Goal: Information Seeking & Learning: Learn about a topic

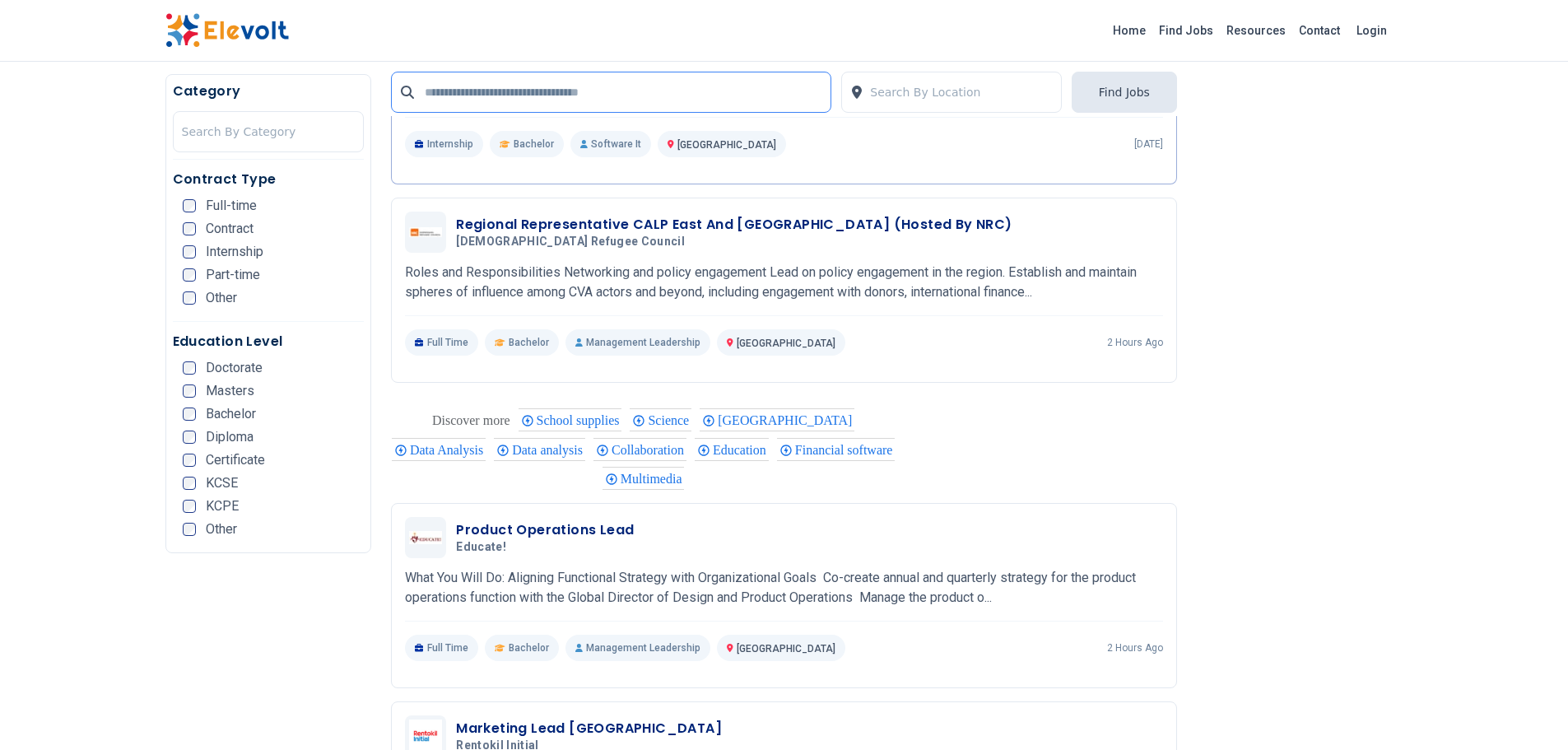
click at [556, 93] on input "text" at bounding box center [611, 92] width 440 height 41
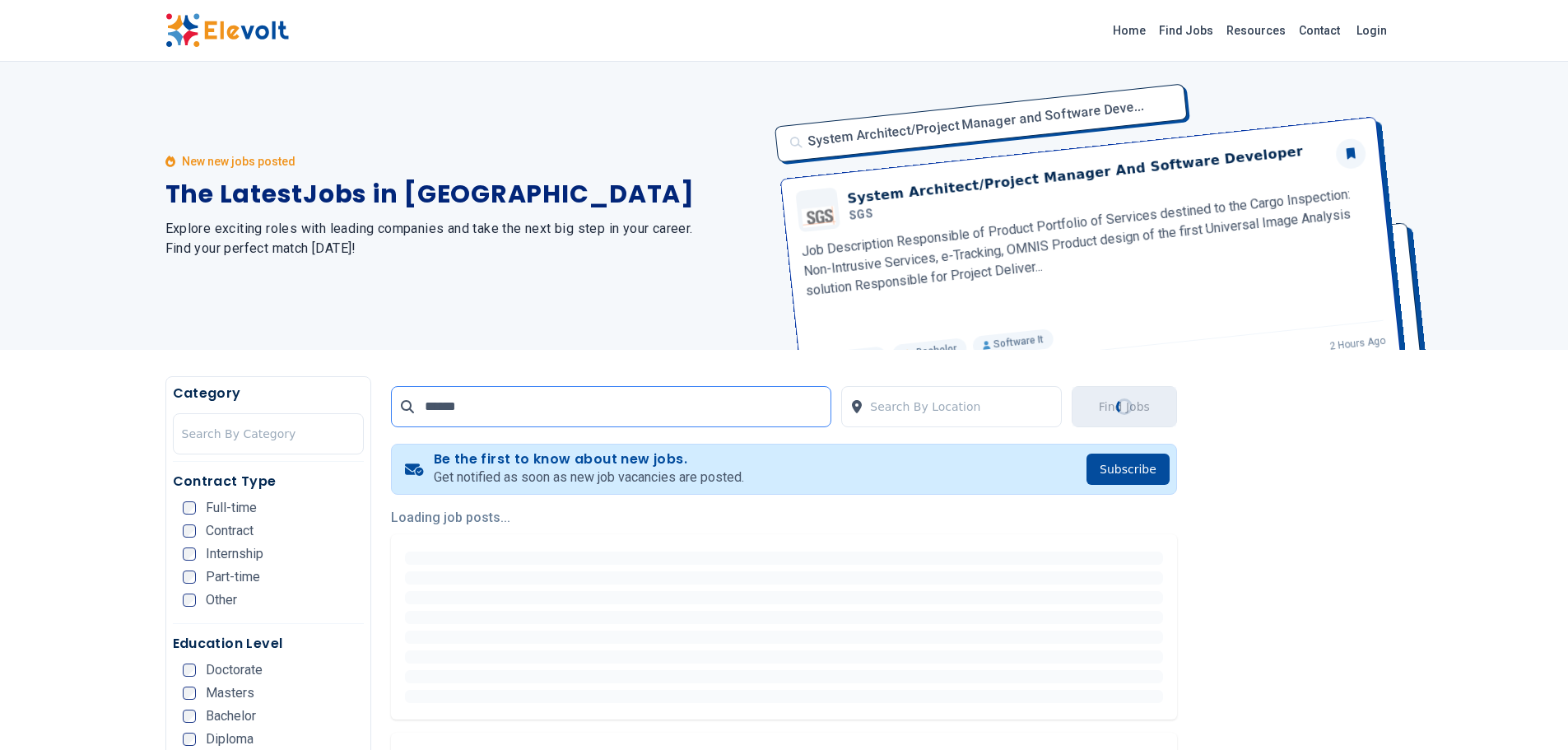
type input "******"
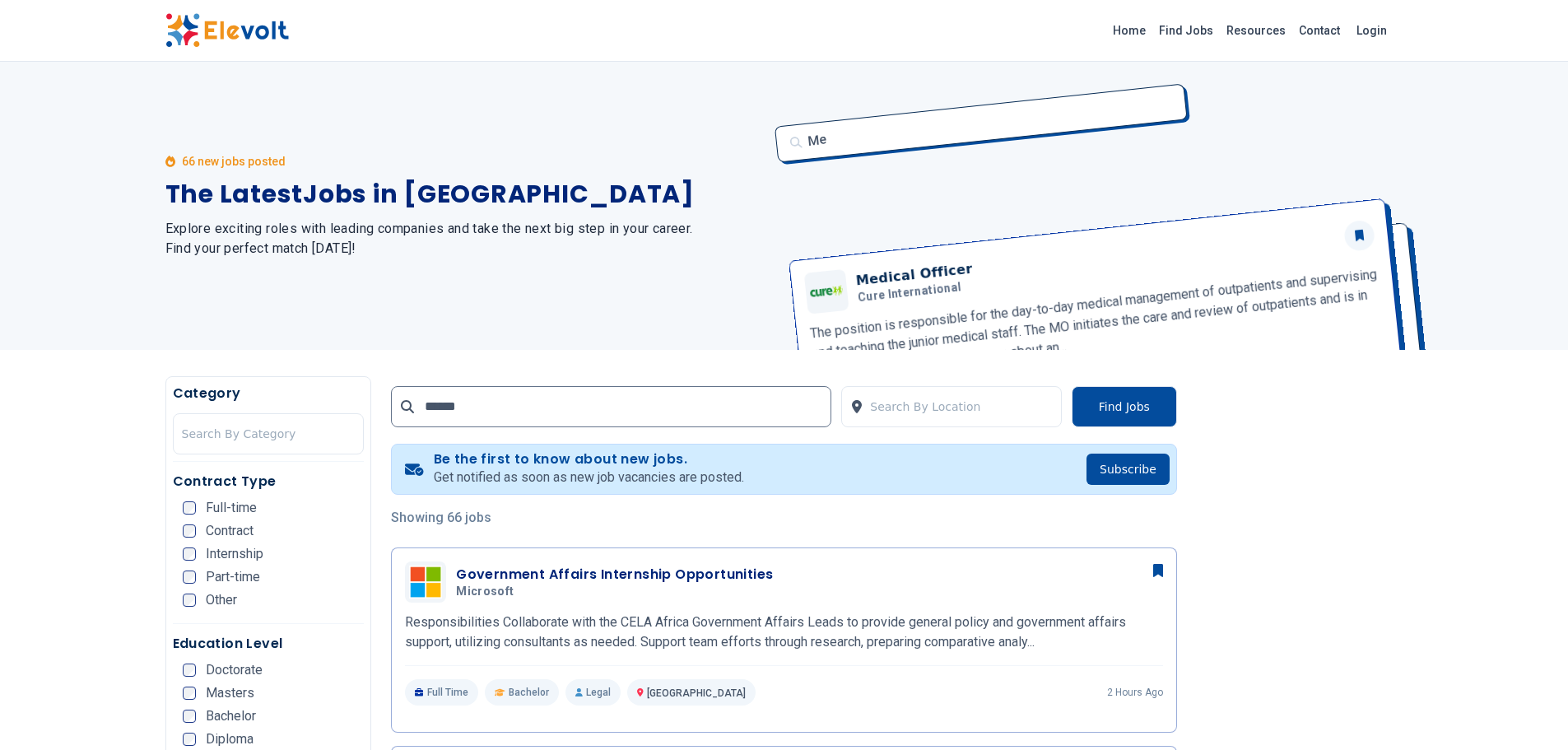
drag, startPoint x: 1523, startPoint y: 116, endPoint x: 1522, endPoint y: 129, distance: 13.0
click at [1522, 129] on div "66 new jobs posted The Latest Jobs in Kenya Explore exciting roles with leading…" at bounding box center [784, 206] width 1568 height 288
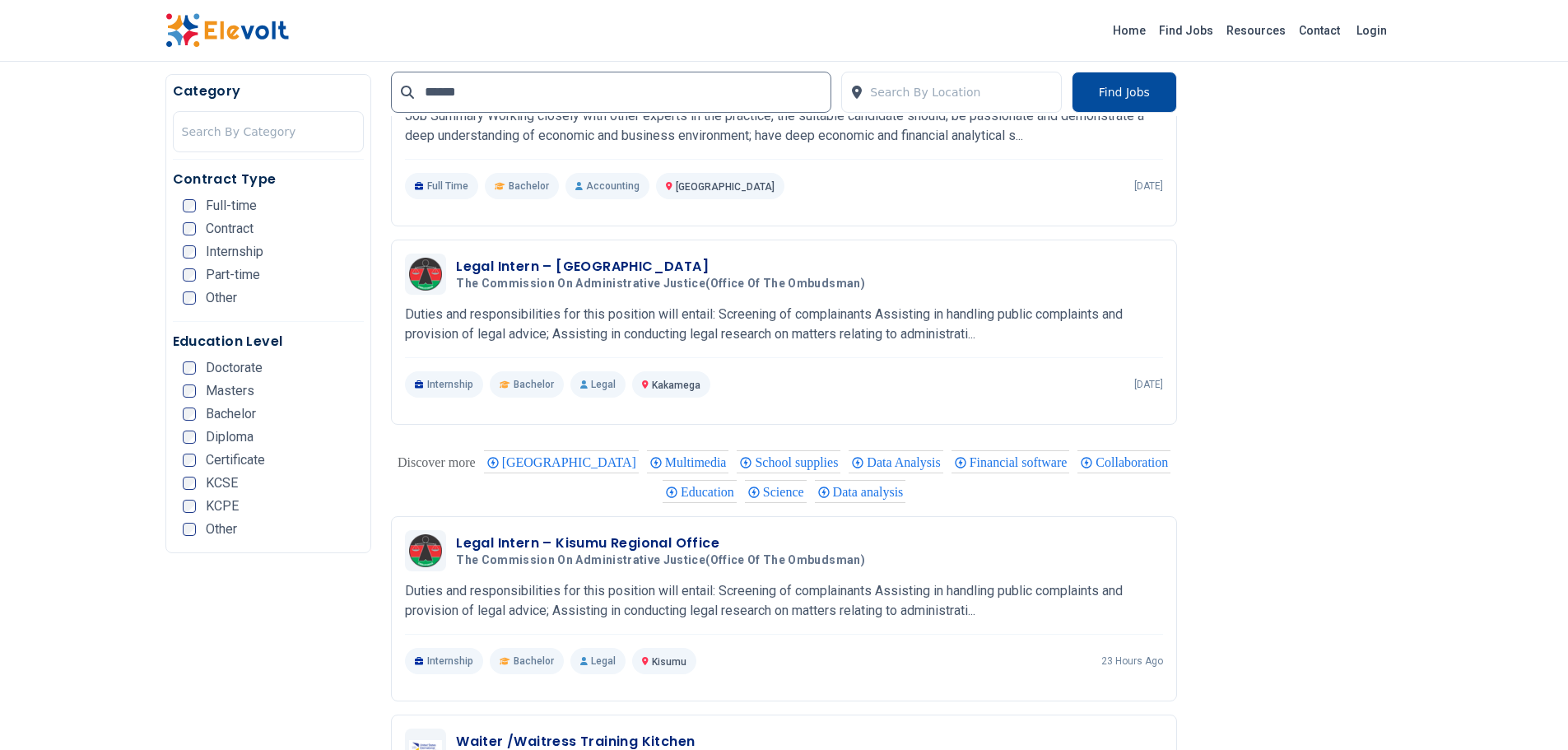
scroll to position [1077, 0]
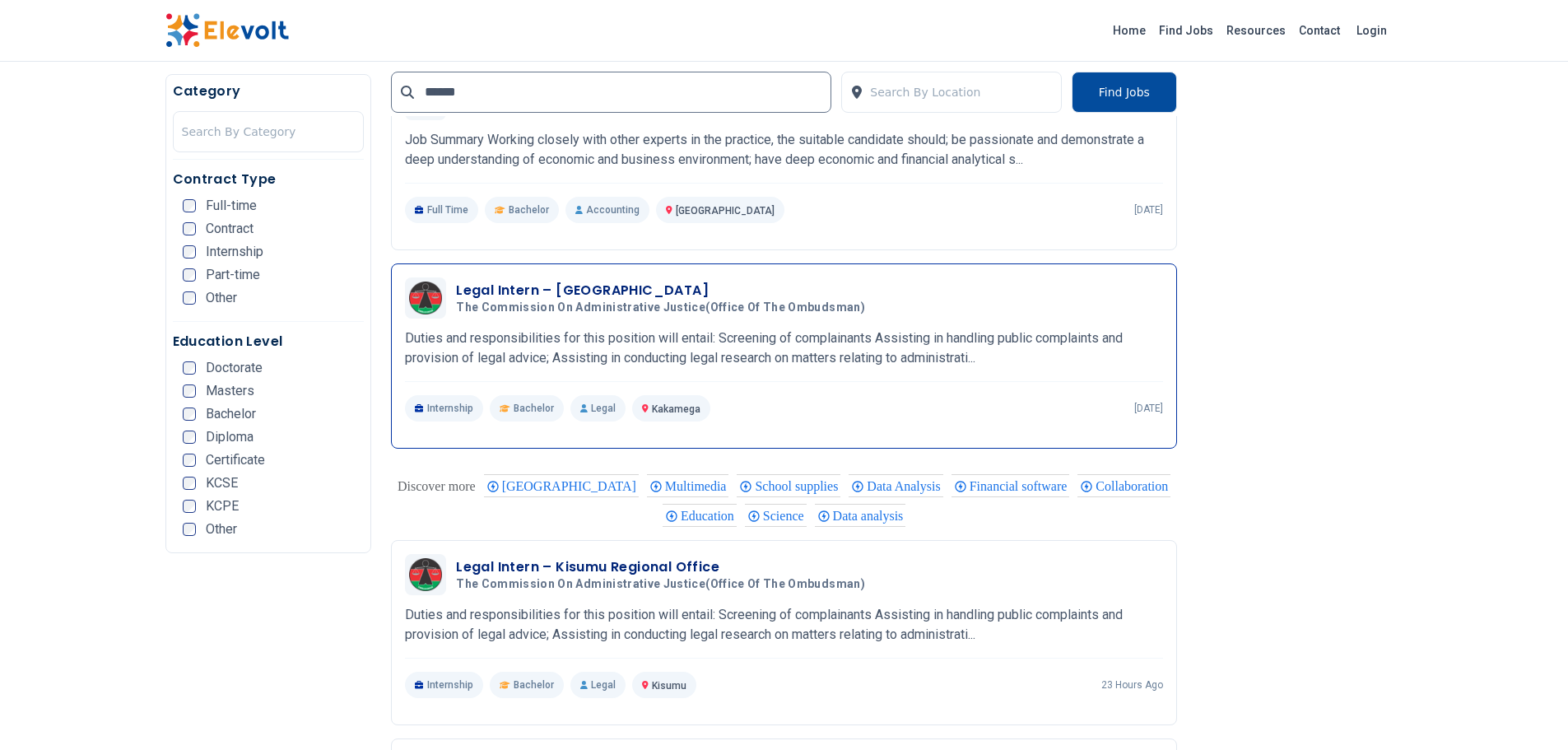
click at [733, 382] on div "Legal Intern – Kakamega Huduma Centre The Commission on Administrative Justice(…" at bounding box center [784, 349] width 758 height 144
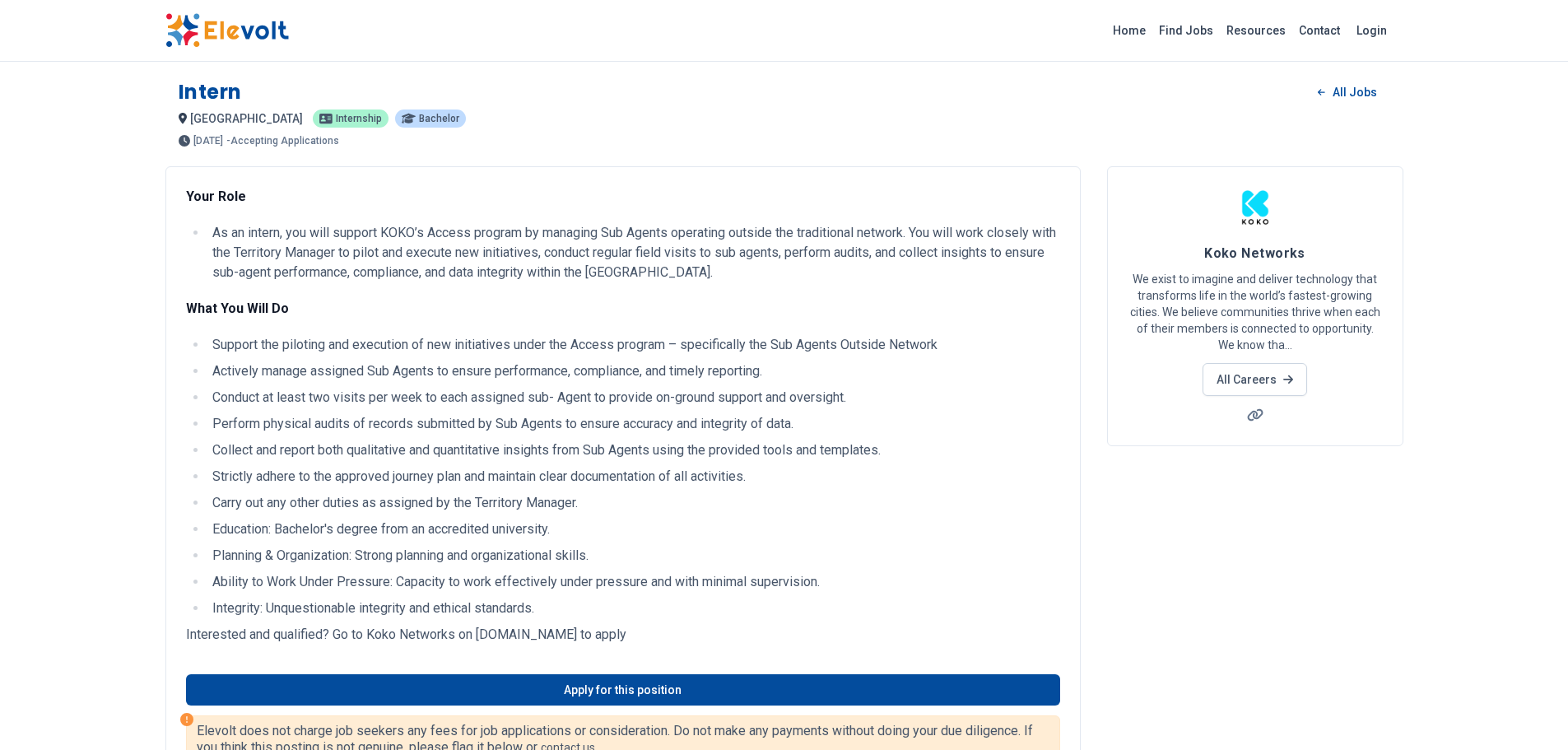
scroll to position [606, 0]
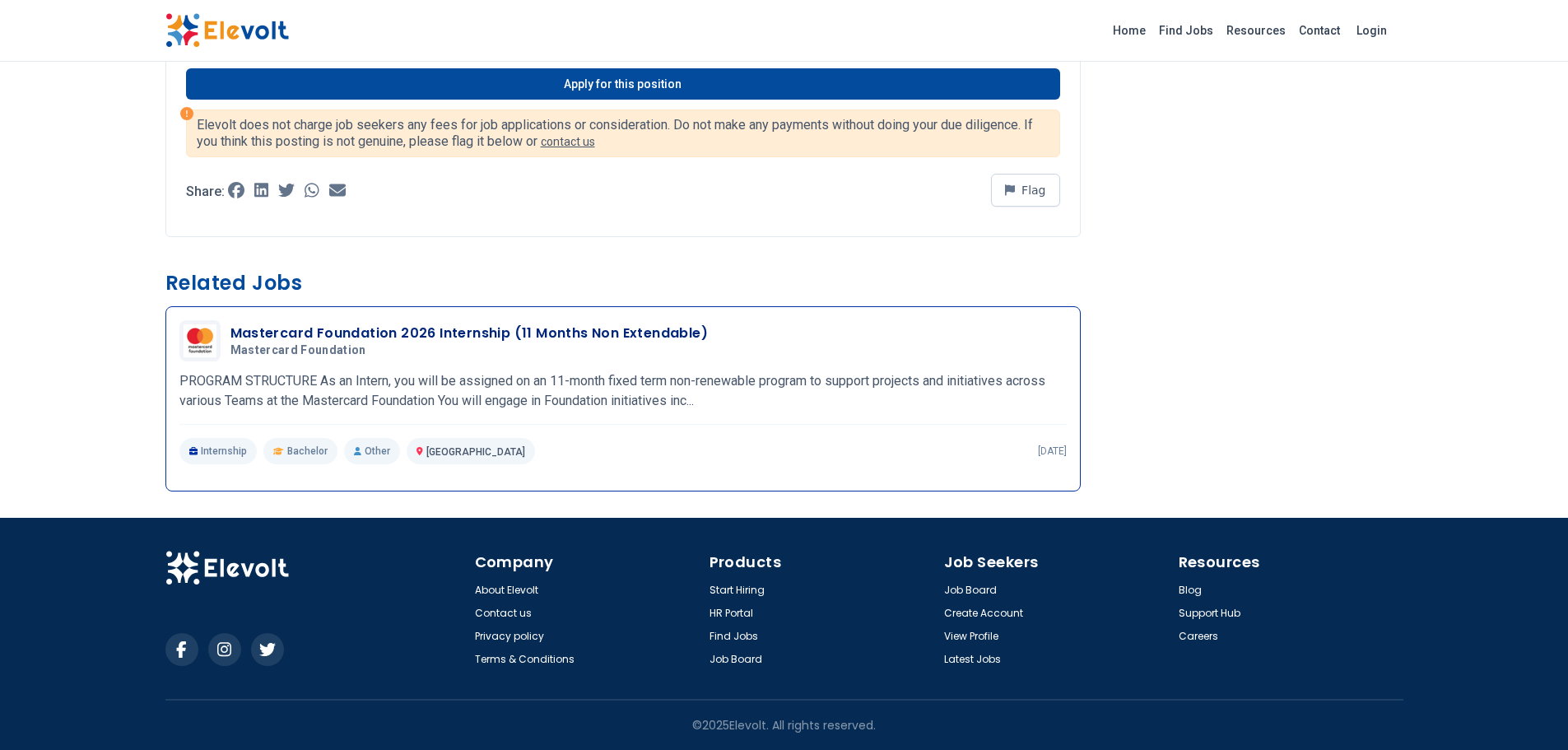
click at [446, 342] on h3 "Mastercard Foundation 2026 Internship (11 Months Non Extendable)" at bounding box center [469, 334] width 479 height 20
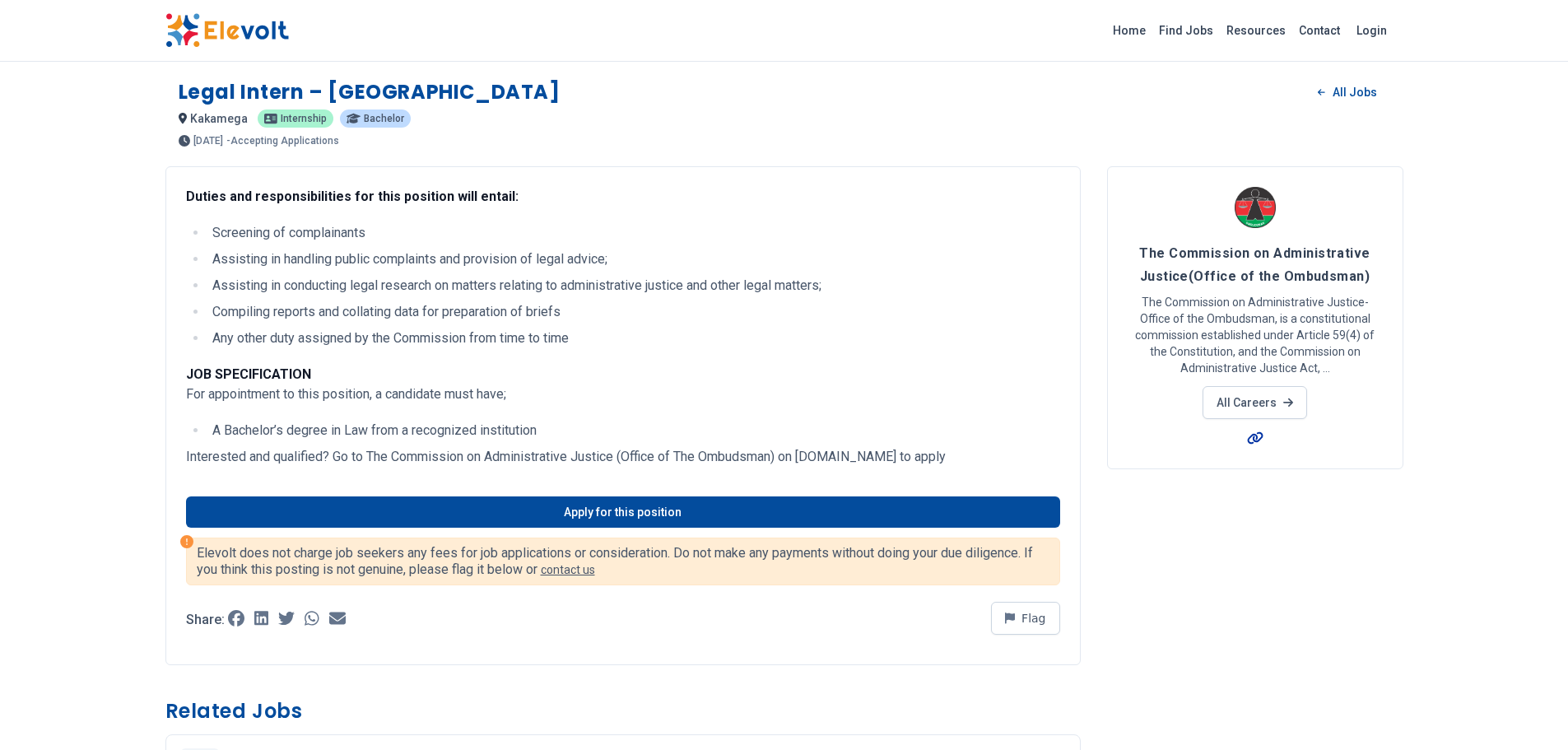
click at [1257, 440] on icon at bounding box center [1255, 438] width 17 height 13
